Goal: Transaction & Acquisition: Purchase product/service

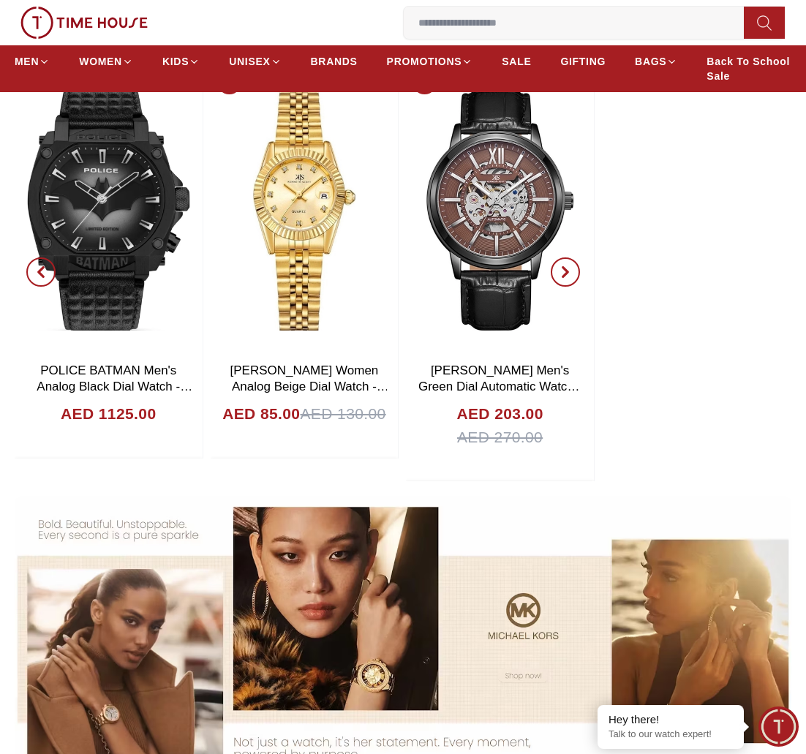
scroll to position [523, 0]
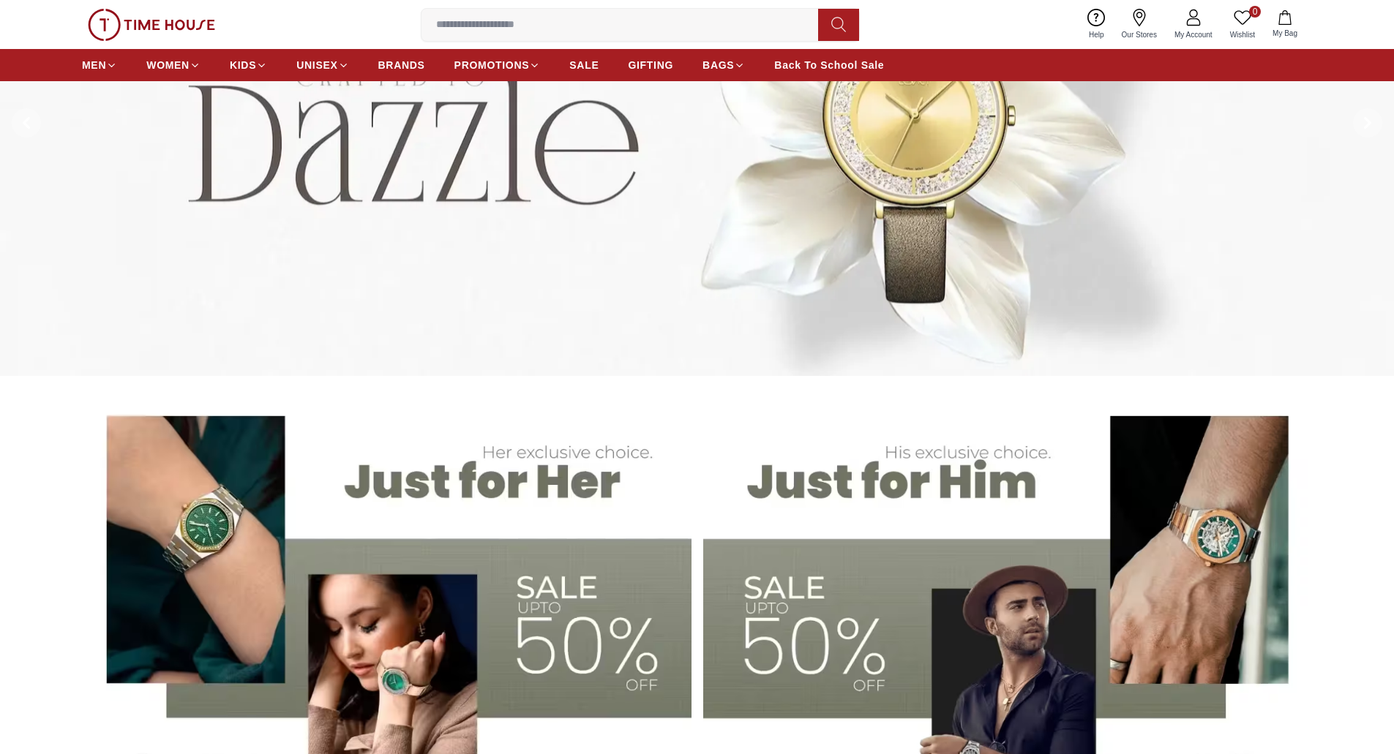
scroll to position [439, 0]
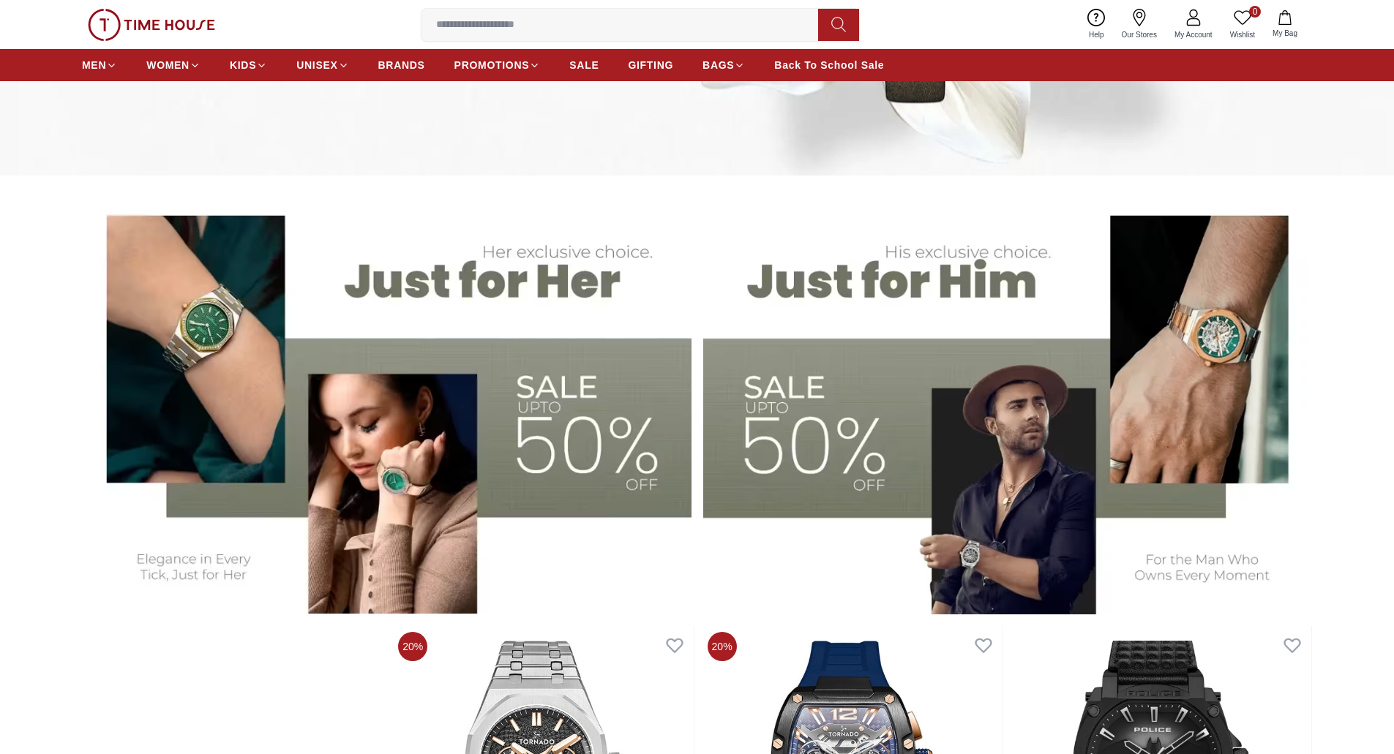
click at [463, 363] on img at bounding box center [386, 402] width 609 height 424
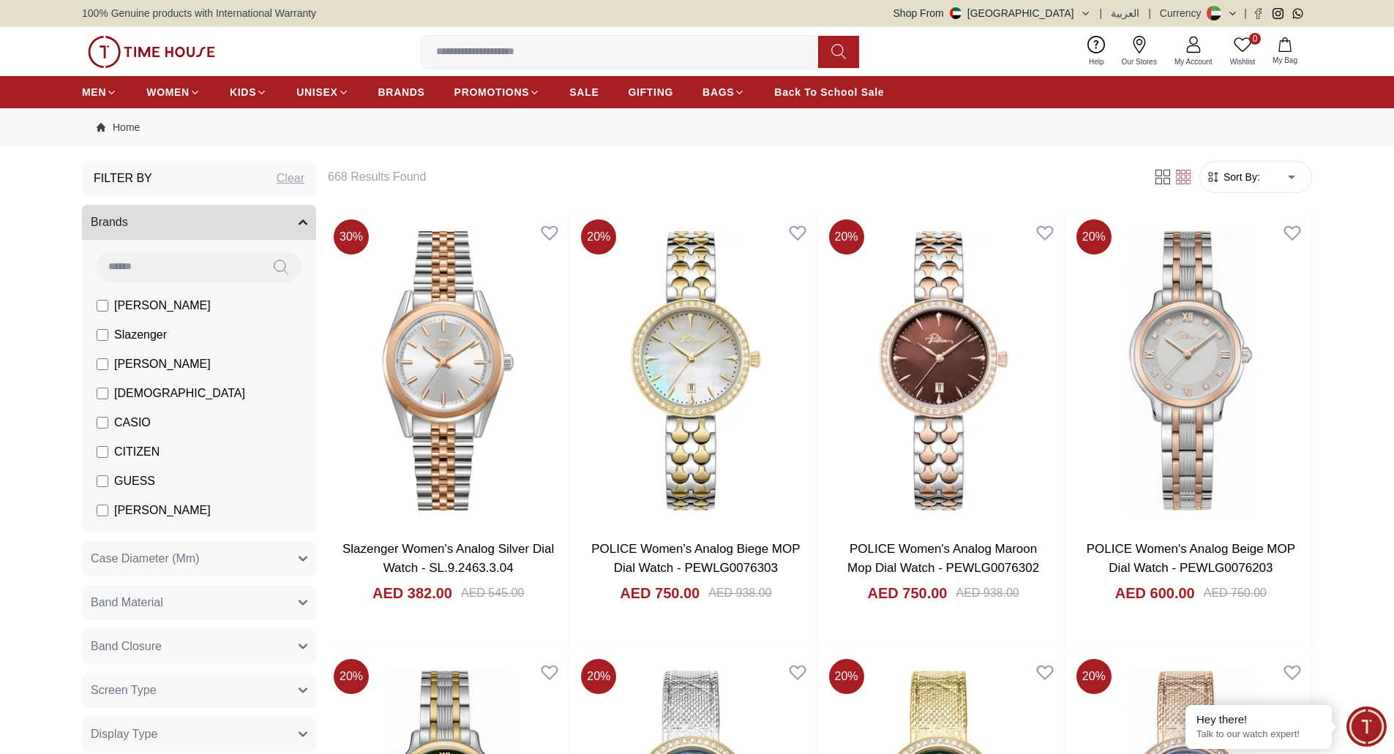
click at [137, 418] on span "CASIO" at bounding box center [132, 423] width 37 height 18
